Goal: Task Accomplishment & Management: Complete application form

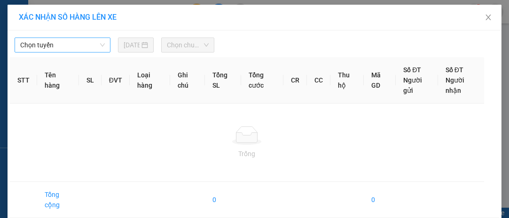
click at [69, 39] on span "Chọn tuyến" at bounding box center [62, 45] width 85 height 14
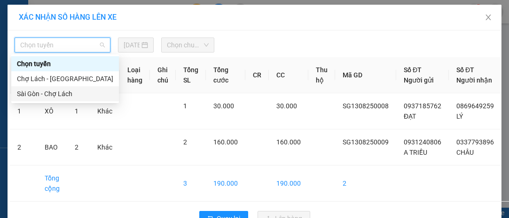
click at [80, 100] on div "Sài Gòn - Chợ Lách" at bounding box center [65, 93] width 108 height 15
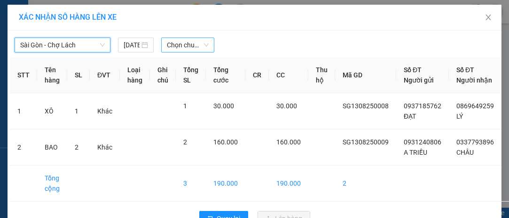
click at [187, 38] on div "Chọn chuyến" at bounding box center [187, 45] width 53 height 15
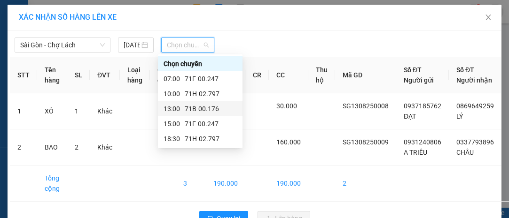
click at [200, 115] on div "13:00 - 71B-00.176" at bounding box center [200, 108] width 85 height 15
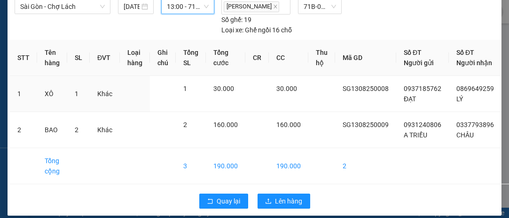
scroll to position [55, 0]
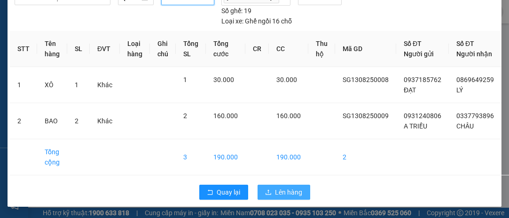
click at [291, 188] on span "Lên hàng" at bounding box center [288, 192] width 27 height 10
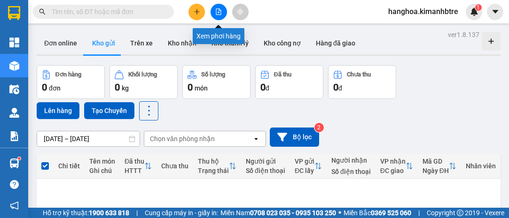
click at [216, 13] on icon "file-add" at bounding box center [218, 11] width 5 height 7
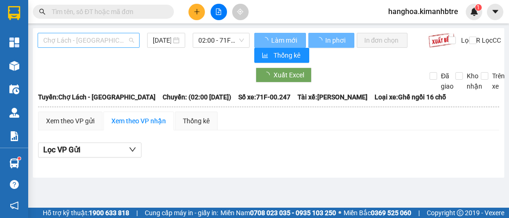
click at [119, 37] on span "Chợ Lách - [GEOGRAPHIC_DATA]" at bounding box center [88, 40] width 91 height 14
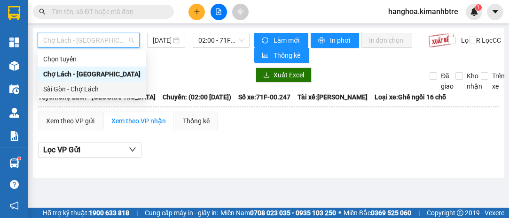
click at [102, 85] on div "Sài Gòn - Chợ Lách" at bounding box center [91, 89] width 97 height 10
type input "[DATE]"
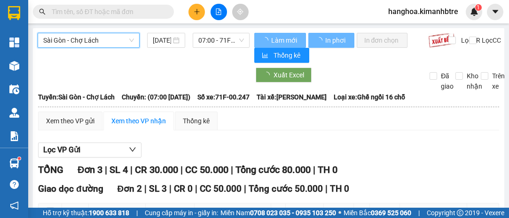
click at [234, 40] on span "07:00 - 71F-00.247" at bounding box center [220, 40] width 45 height 14
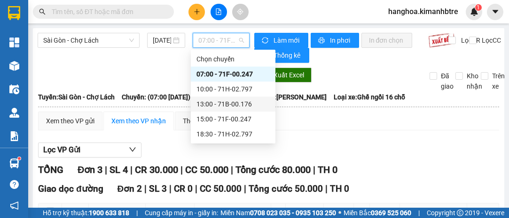
click at [232, 99] on div "13:00 - 71B-00.176" at bounding box center [232, 104] width 73 height 10
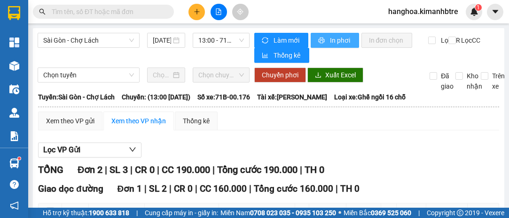
click at [330, 39] on span "In phơi" at bounding box center [341, 40] width 22 height 10
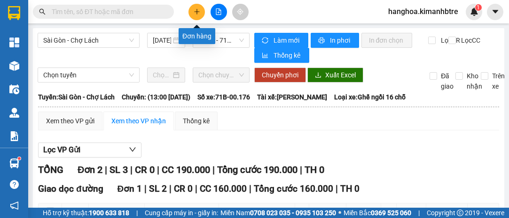
click at [196, 18] on button at bounding box center [196, 12] width 16 height 16
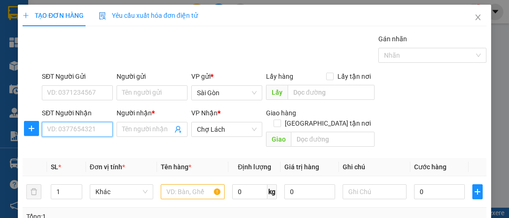
click at [98, 131] on input "SĐT Người Nhận" at bounding box center [77, 129] width 71 height 15
type input "0"
click at [102, 129] on input "SĐT Người Nhận" at bounding box center [77, 129] width 71 height 15
type input "0395510960"
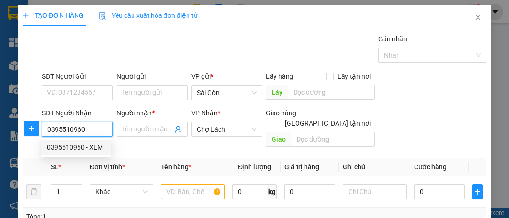
click at [88, 151] on div "0395510960 - XEM" at bounding box center [76, 147] width 59 height 10
type input "XEM"
type input "CẨM BÌNH_KÊU CHÚ HÙNG GIAO"
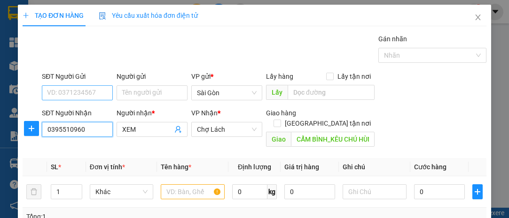
type input "0395510960"
click at [99, 89] on input "SĐT Người Gửi" at bounding box center [77, 92] width 71 height 15
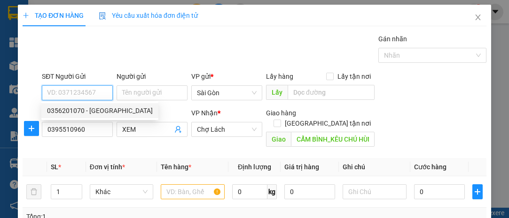
click at [101, 108] on div "0356201070 - [GEOGRAPHIC_DATA]" at bounding box center [100, 111] width 106 height 10
type input "0356201070"
type input "CẨM TÚ"
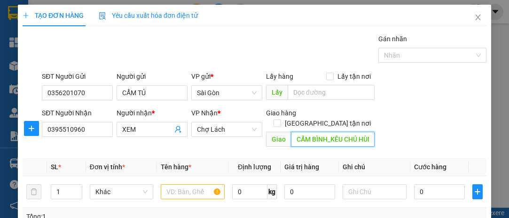
click at [344, 132] on input "CẨM BÌNH_KÊU CHÚ HÙNG GIAO" at bounding box center [332, 139] width 83 height 15
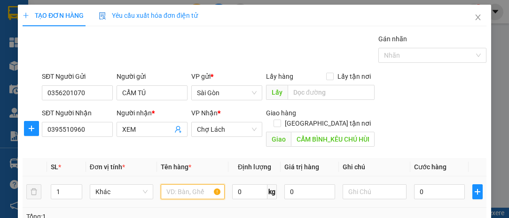
click at [184, 186] on input "text" at bounding box center [193, 192] width 64 height 15
type input "THÙNG"
click at [435, 183] on div "0" at bounding box center [439, 192] width 51 height 19
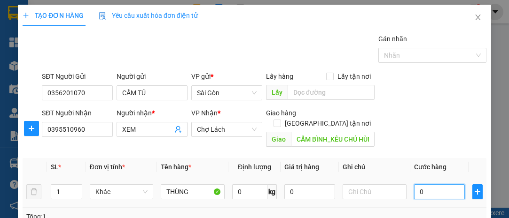
click at [432, 185] on input "0" at bounding box center [439, 192] width 51 height 15
type input "5"
type input "50"
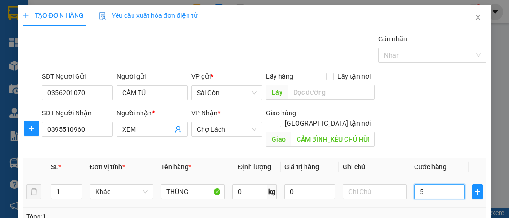
type input "50"
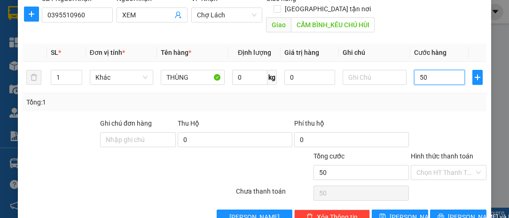
scroll to position [127, 0]
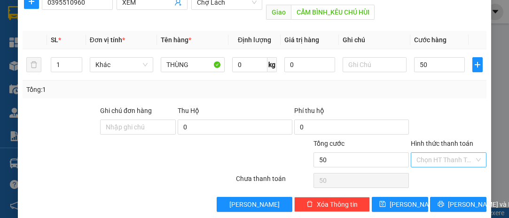
type input "50.000"
click at [439, 153] on input "Hình thức thanh toán" at bounding box center [445, 160] width 58 height 14
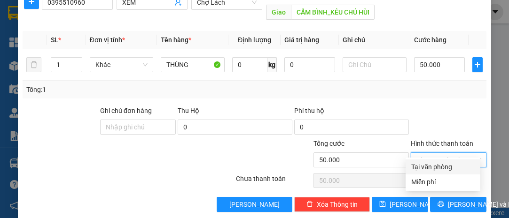
click at [448, 160] on div "Tại văn phòng" at bounding box center [442, 167] width 75 height 15
type input "0"
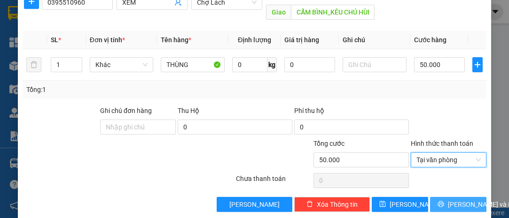
click at [453, 200] on span "[PERSON_NAME] và In" at bounding box center [481, 205] width 66 height 10
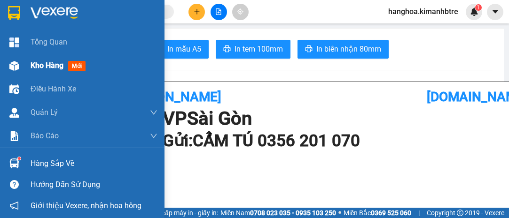
click at [50, 69] on span "Kho hàng" at bounding box center [47, 65] width 33 height 9
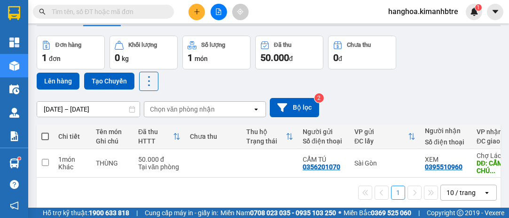
scroll to position [42, 0]
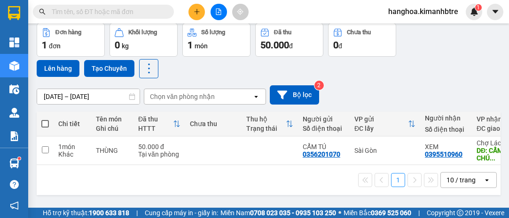
click at [45, 120] on span at bounding box center [45, 124] width 8 height 8
click at [45, 119] on input "checkbox" at bounding box center [45, 119] width 0 height 0
checkbox input "true"
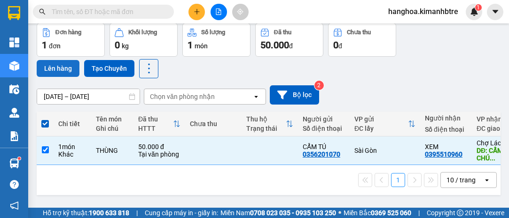
click at [66, 62] on button "Lên hàng" at bounding box center [58, 68] width 43 height 17
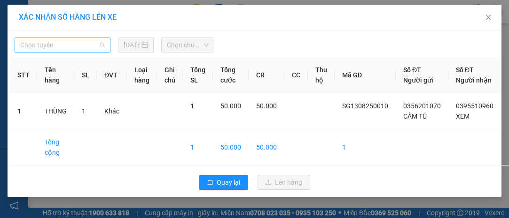
click at [81, 48] on span "Chọn tuyến" at bounding box center [62, 45] width 85 height 14
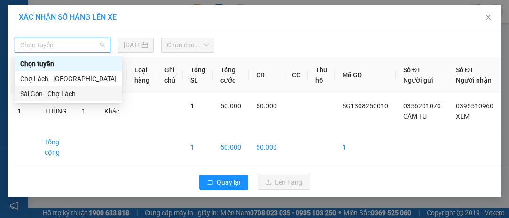
click at [92, 93] on div "Sài Gòn - Chợ Lách" at bounding box center [68, 94] width 96 height 10
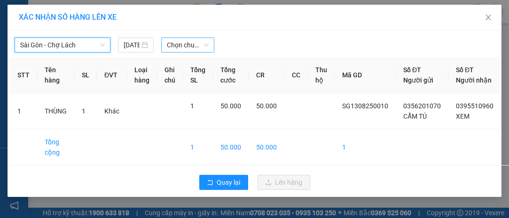
click at [183, 46] on span "Chọn chuyến" at bounding box center [188, 45] width 42 height 14
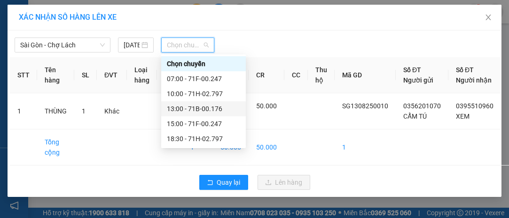
click at [198, 112] on div "13:00 - 71B-00.176" at bounding box center [203, 109] width 73 height 10
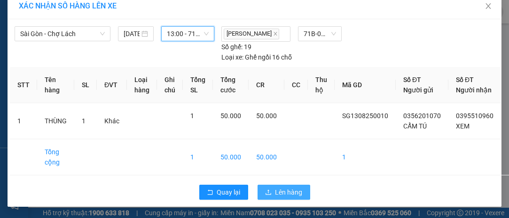
scroll to position [20, 0]
click at [295, 196] on span "Lên hàng" at bounding box center [288, 192] width 27 height 10
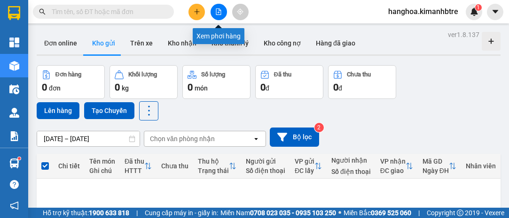
click at [219, 15] on icon "file-add" at bounding box center [218, 11] width 5 height 7
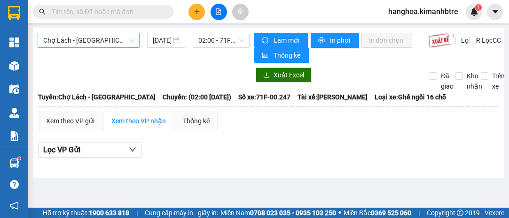
click at [108, 41] on span "Chợ Lách - [GEOGRAPHIC_DATA]" at bounding box center [88, 40] width 91 height 14
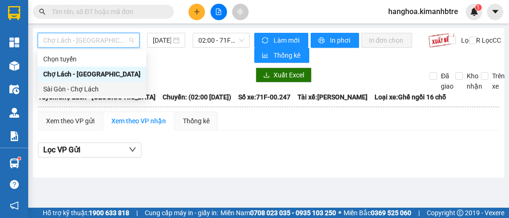
click at [111, 90] on div "Sài Gòn - Chợ Lách" at bounding box center [91, 89] width 97 height 10
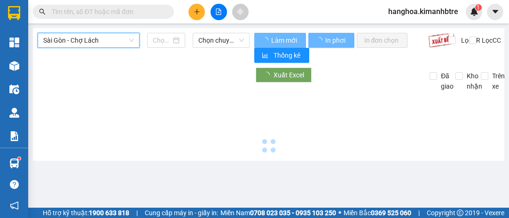
type input "[DATE]"
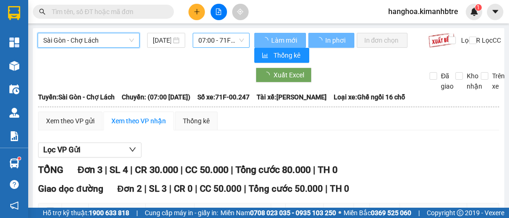
click at [208, 43] on span "07:00 - 71F-00.247" at bounding box center [220, 40] width 45 height 14
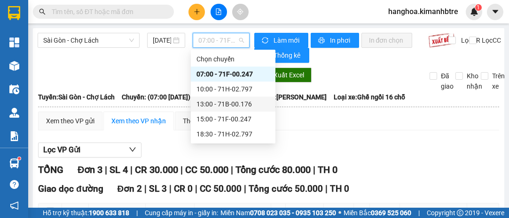
click at [229, 109] on div "13:00 - 71B-00.176" at bounding box center [232, 104] width 73 height 10
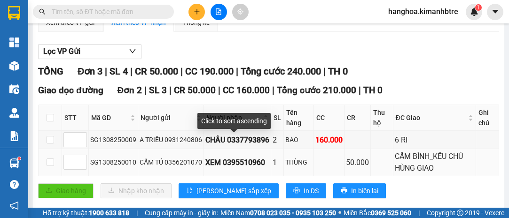
scroll to position [116, 0]
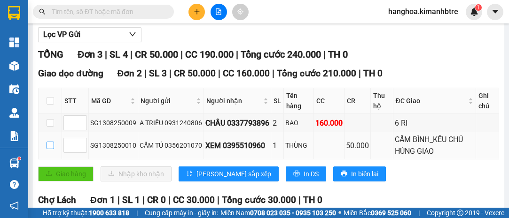
click at [47, 144] on input "checkbox" at bounding box center [51, 146] width 8 height 8
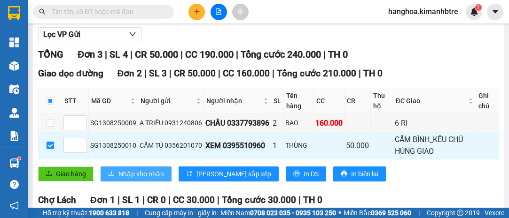
click at [156, 169] on span "Nhập kho nhận" at bounding box center [141, 174] width 46 height 10
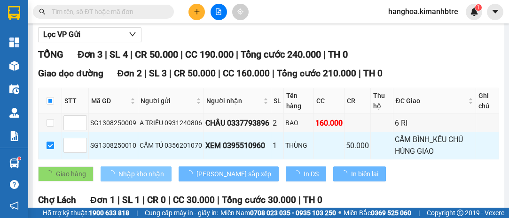
checkbox input "false"
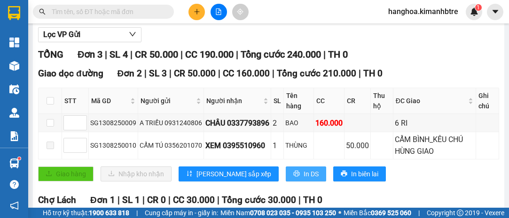
click at [303, 174] on span "In DS" at bounding box center [310, 174] width 15 height 10
drag, startPoint x: 262, startPoint y: 142, endPoint x: 218, endPoint y: 147, distance: 43.5
click at [218, 147] on div "XEM 0395510960" at bounding box center [237, 146] width 64 height 12
copy div "0395510960"
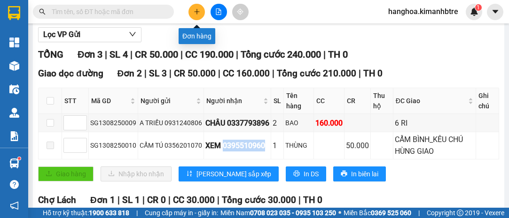
click at [198, 8] on icon "plus" at bounding box center [197, 11] width 7 height 7
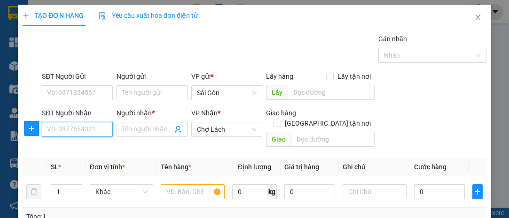
click at [100, 132] on input "SĐT Người Nhận" at bounding box center [77, 129] width 71 height 15
paste input "0395510960"
type input "0395510960"
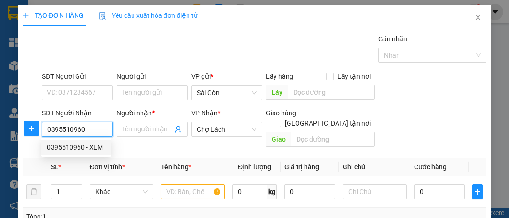
click at [101, 149] on div "0395510960 - XEM" at bounding box center [76, 147] width 59 height 10
type input "XEM"
type input "CẨM BÌNH_KÊU CHÚ HÙNG GIAO"
type input "0395510960"
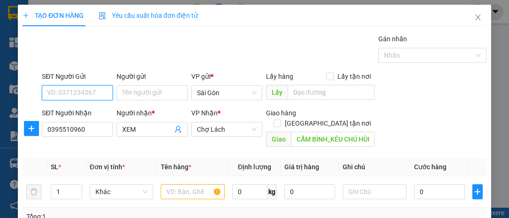
click at [93, 94] on input "SĐT Người Gửi" at bounding box center [77, 92] width 71 height 15
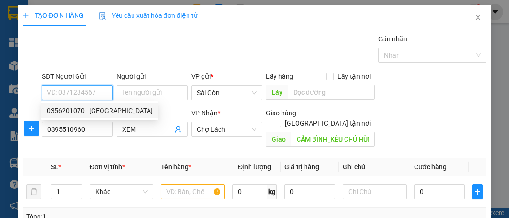
click at [98, 112] on div "0356201070 - [GEOGRAPHIC_DATA]" at bounding box center [100, 111] width 106 height 10
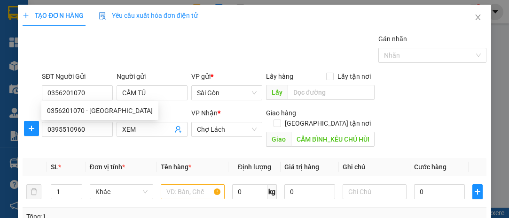
type input "0356201070"
type input "CẨM TÚ"
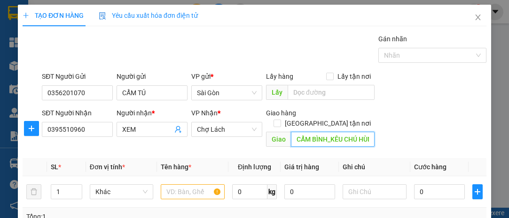
click at [318, 132] on input "CẨM BÌNH_KÊU CHÚ HÙNG GIAO" at bounding box center [332, 139] width 83 height 15
type input "CẨM BÌNH_KÊU CHÚ HÙNG GIAO_TSR 20K"
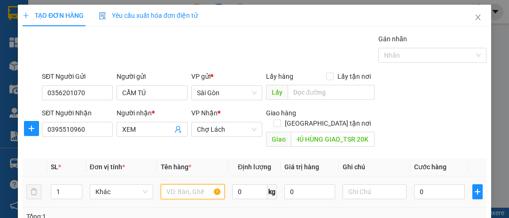
click at [174, 185] on input "text" at bounding box center [193, 192] width 64 height 15
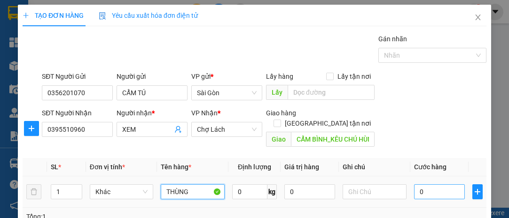
type input "THÙNG"
click at [418, 185] on input "0" at bounding box center [439, 192] width 51 height 15
type input "5"
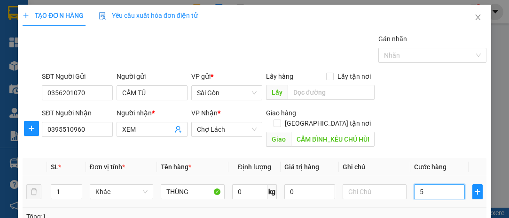
type input "50"
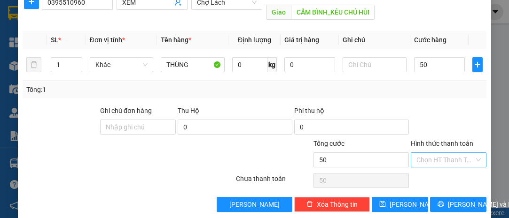
type input "50.000"
click at [457, 155] on input "Hình thức thanh toán" at bounding box center [445, 160] width 58 height 14
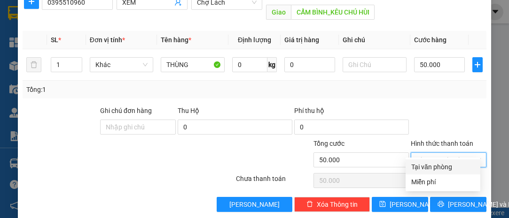
click at [457, 172] on div "Tại văn phòng" at bounding box center [442, 167] width 63 height 10
type input "0"
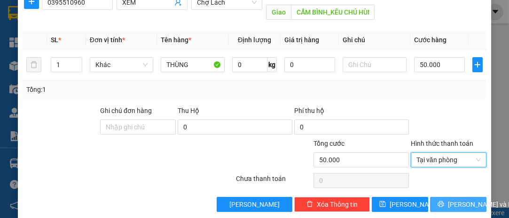
click at [451, 200] on span "[PERSON_NAME] và In" at bounding box center [481, 205] width 66 height 10
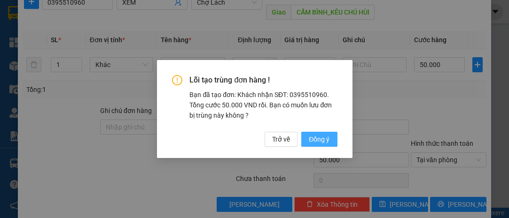
click at [317, 140] on span "Đồng ý" at bounding box center [319, 139] width 21 height 10
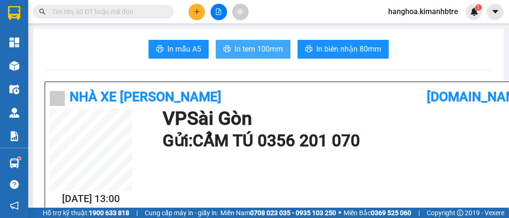
click at [248, 54] on span "In tem 100mm" at bounding box center [258, 49] width 48 height 12
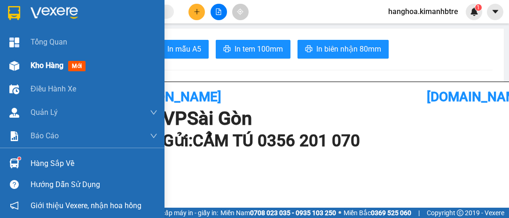
click at [46, 63] on span "Kho hàng" at bounding box center [47, 65] width 33 height 9
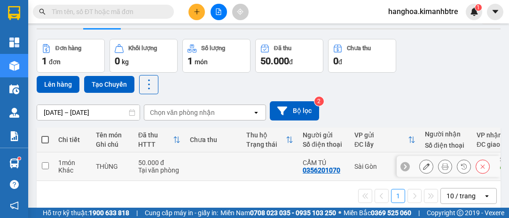
scroll to position [43, 0]
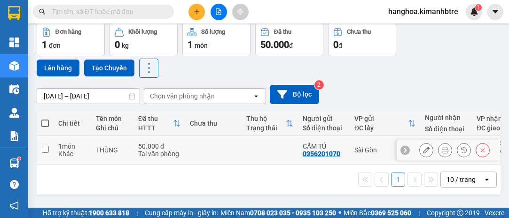
click at [481, 148] on icon at bounding box center [483, 150] width 4 height 4
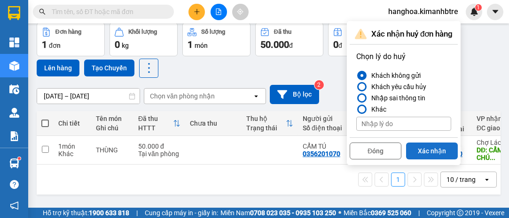
click at [433, 152] on button "Xác nhận" at bounding box center [432, 151] width 52 height 17
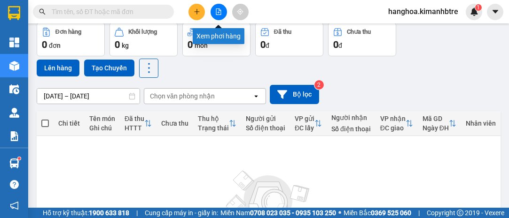
click at [220, 10] on icon "file-add" at bounding box center [218, 11] width 5 height 7
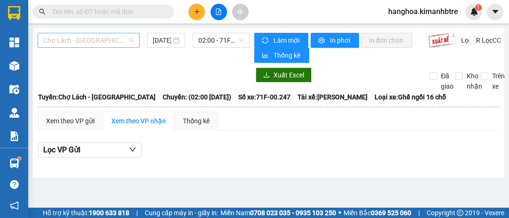
click at [124, 40] on span "Chợ Lách - [GEOGRAPHIC_DATA]" at bounding box center [88, 40] width 91 height 14
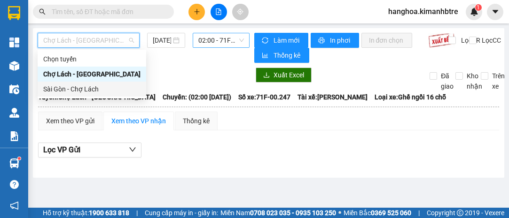
drag, startPoint x: 117, startPoint y: 87, endPoint x: 199, endPoint y: 43, distance: 92.7
click at [117, 87] on div "Sài Gòn - Chợ Lách" at bounding box center [91, 89] width 97 height 10
type input "[DATE]"
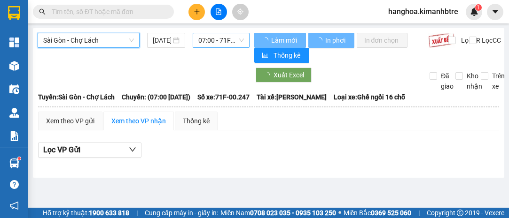
click at [214, 39] on span "07:00 - 71F-00.247" at bounding box center [220, 40] width 45 height 14
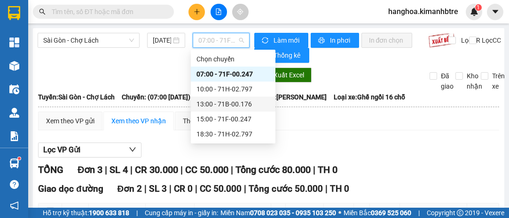
click at [229, 107] on div "13:00 - 71B-00.176" at bounding box center [232, 104] width 73 height 10
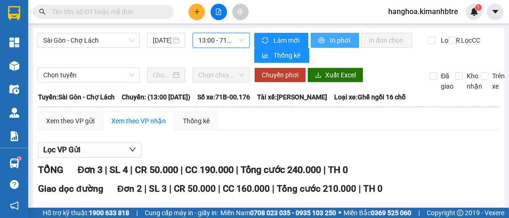
click at [333, 42] on span "In phơi" at bounding box center [341, 40] width 22 height 10
click at [325, 42] on button "In phơi" at bounding box center [334, 40] width 48 height 15
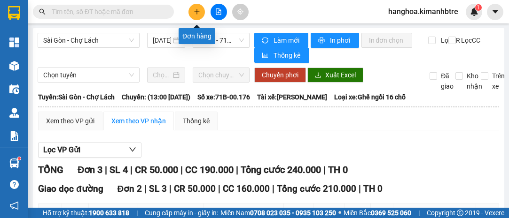
click at [194, 12] on icon "plus" at bounding box center [197, 11] width 7 height 7
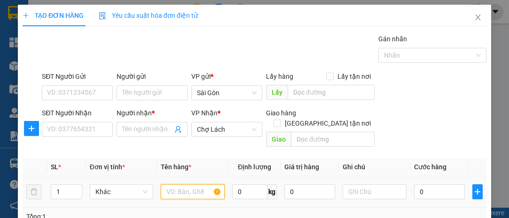
click at [179, 185] on input "text" at bounding box center [193, 192] width 64 height 15
type input "THÙNG"
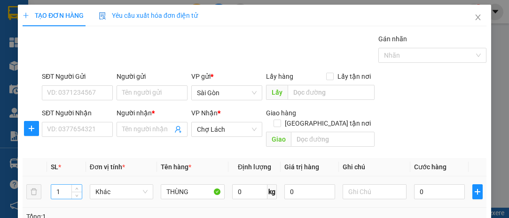
click at [63, 185] on input "1" at bounding box center [66, 192] width 31 height 14
type input "2"
click at [88, 126] on input "SĐT Người Nhận" at bounding box center [77, 129] width 71 height 15
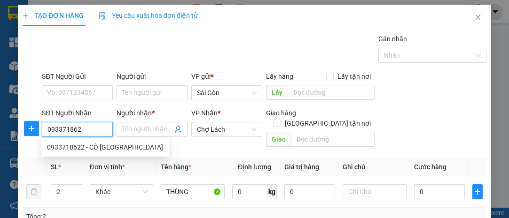
type input "0933718622"
click at [87, 148] on div "0933718622 - CÔ [GEOGRAPHIC_DATA]" at bounding box center [105, 147] width 116 height 10
type input "CÔ HỒNG LOAN"
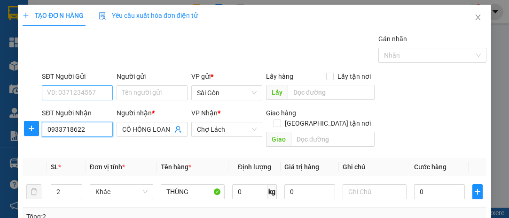
type input "0933718622"
click at [79, 92] on input "SĐT Người Gửi" at bounding box center [77, 92] width 71 height 15
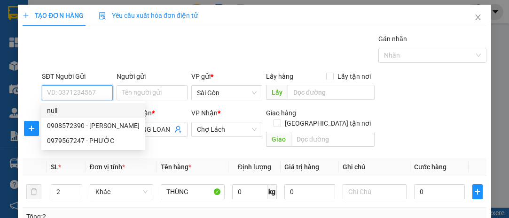
click at [92, 89] on input "SĐT Người Gửi" at bounding box center [77, 92] width 71 height 15
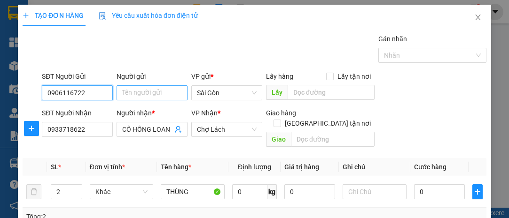
type input "0906116722"
click at [166, 95] on input "Người gửi" at bounding box center [151, 92] width 71 height 15
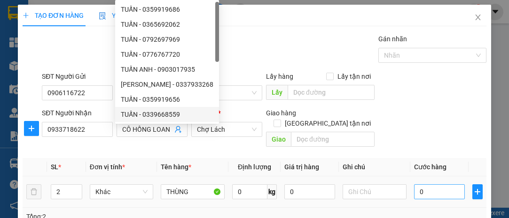
type input "TUẤN"
click at [434, 185] on input "0" at bounding box center [439, 192] width 51 height 15
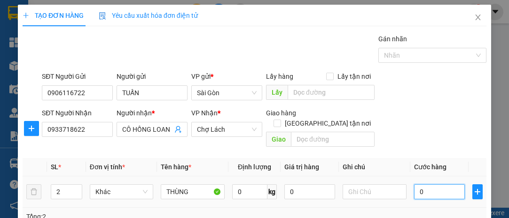
type input "6"
type input "60"
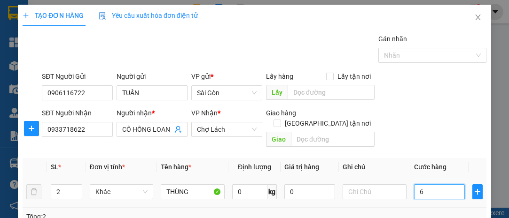
type input "60"
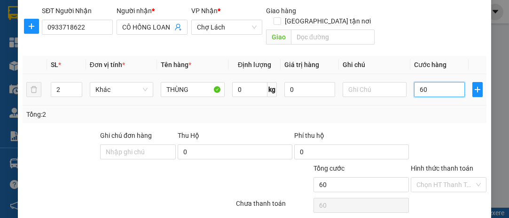
scroll to position [127, 0]
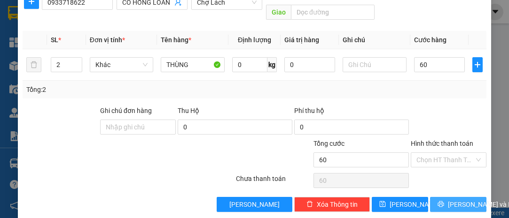
type input "60.000"
click at [459, 200] on span "[PERSON_NAME] và In" at bounding box center [481, 205] width 66 height 10
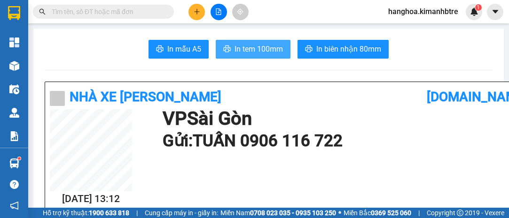
click at [248, 52] on span "In tem 100mm" at bounding box center [258, 49] width 48 height 12
